Goal: Navigation & Orientation: Find specific page/section

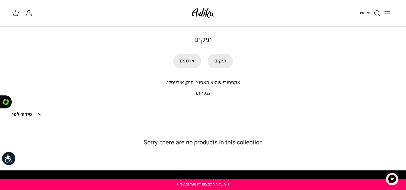
click at [218, 60] on link "תיקים" at bounding box center [220, 61] width 25 height 14
